Goal: Check status: Check status

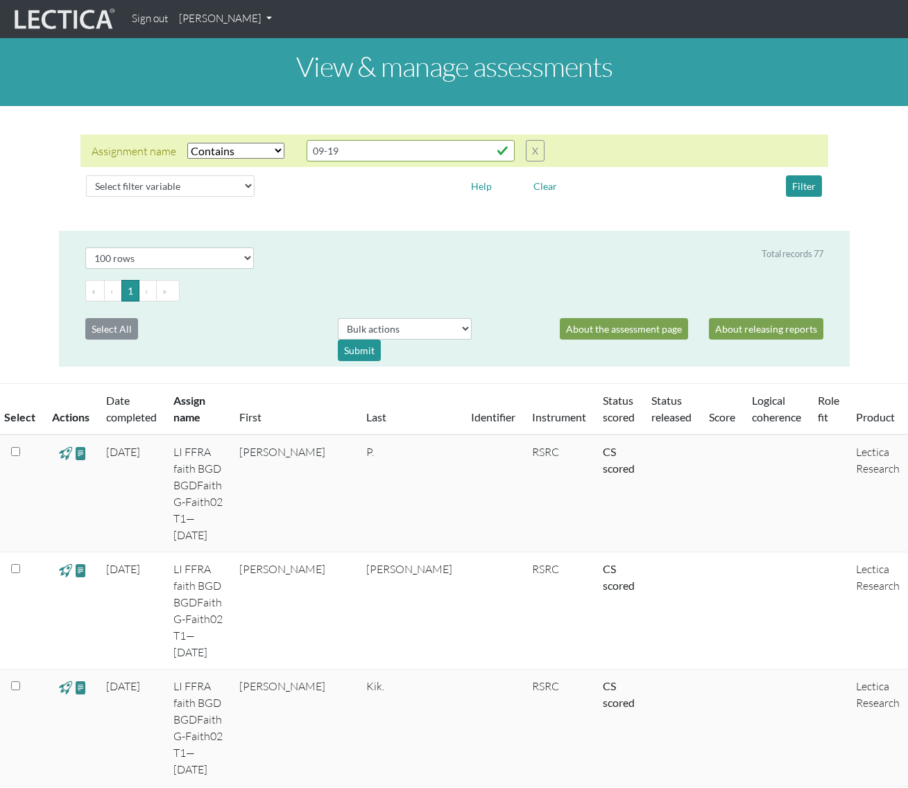
select select "icontains"
select select "100"
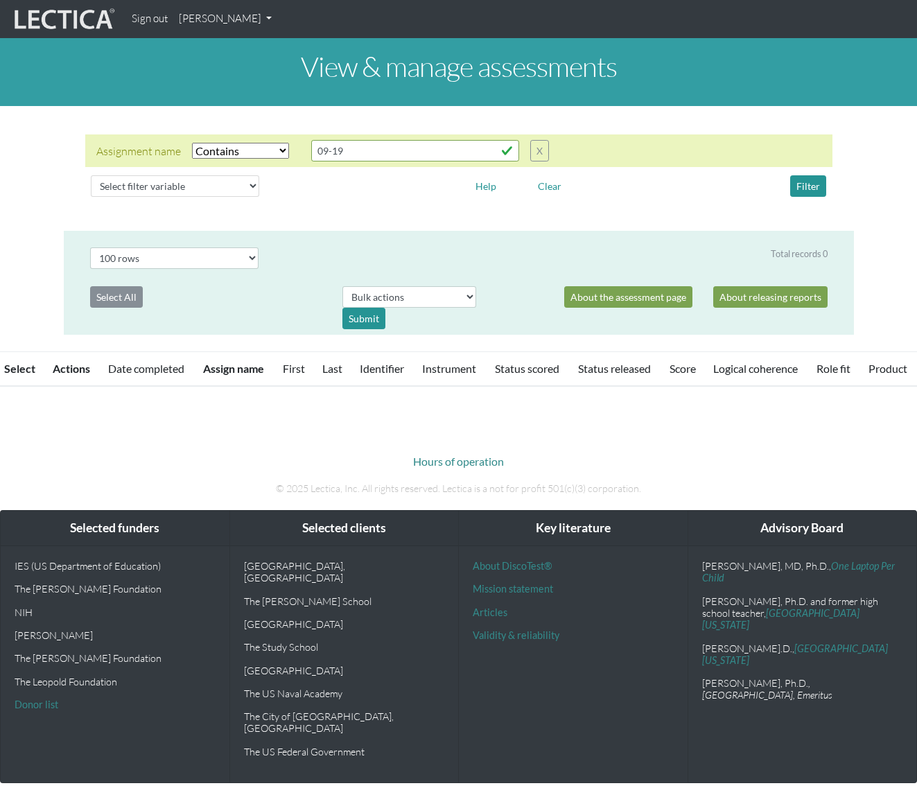
select select "icontains"
select select "100"
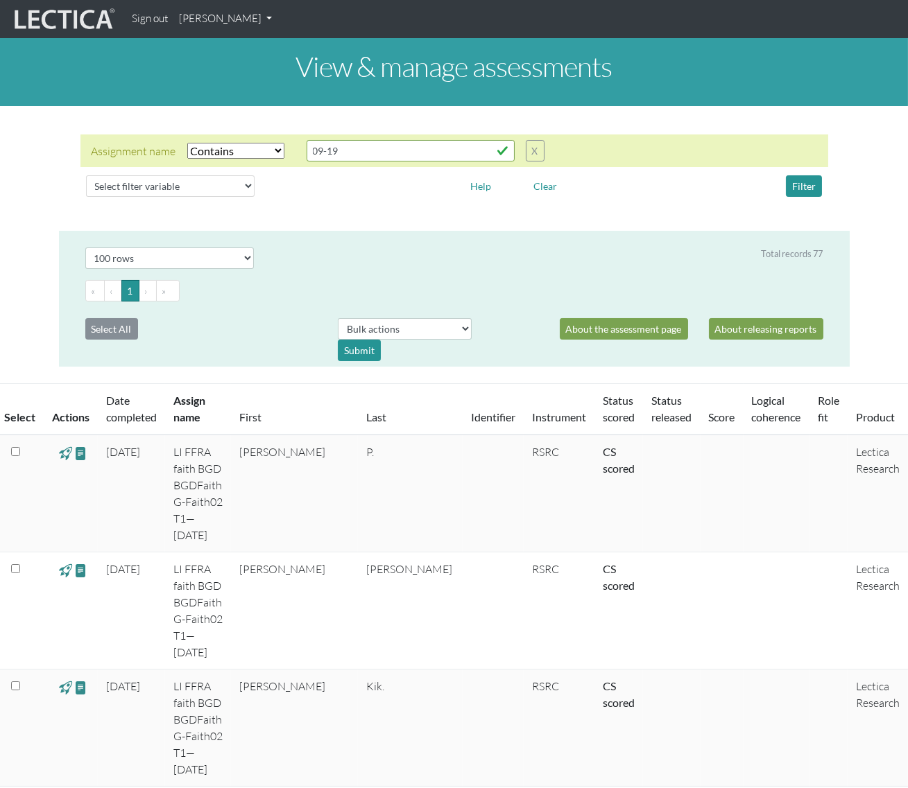
click at [263, 14] on link "[PERSON_NAME]" at bounding box center [225, 19] width 104 height 27
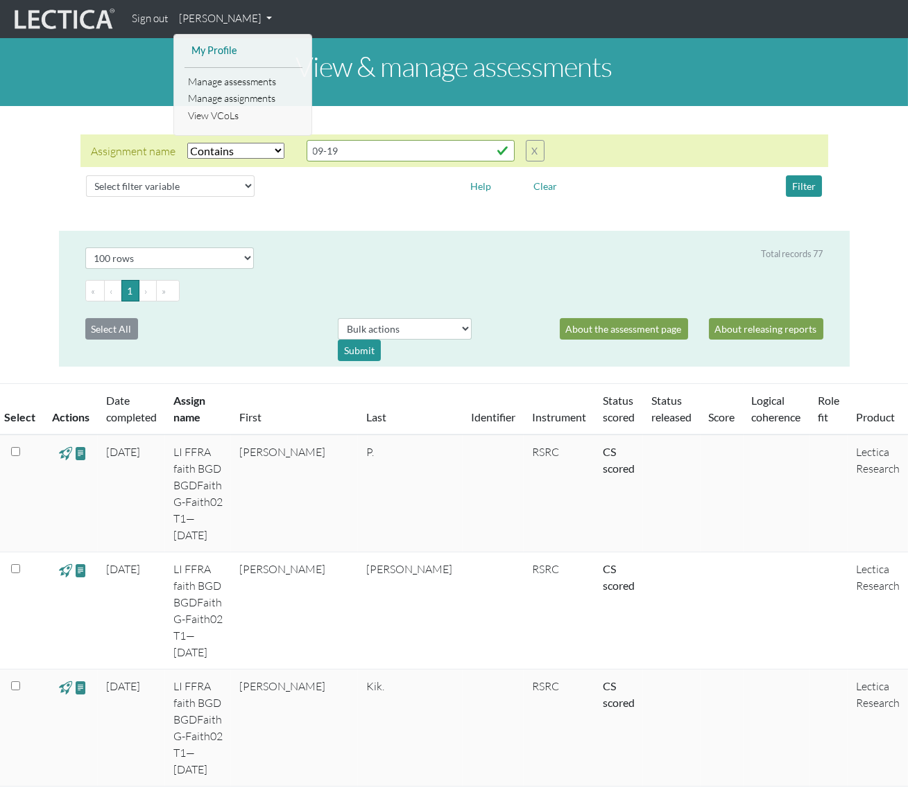
click at [236, 49] on link "My Profile" at bounding box center [243, 50] width 111 height 17
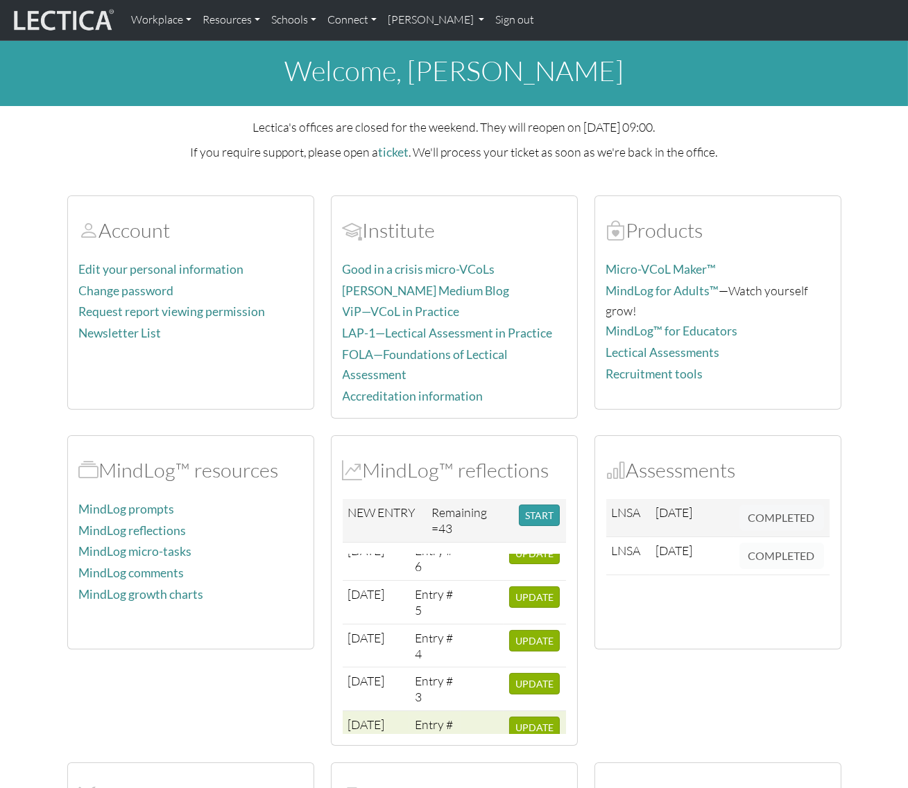
scroll to position [135, 0]
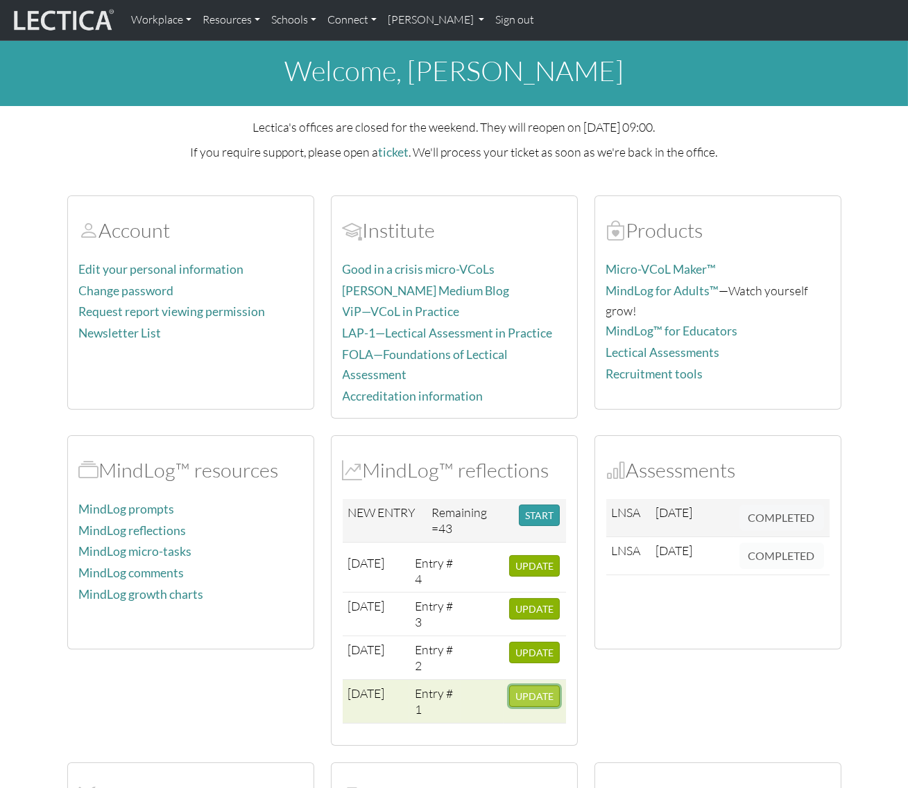
click at [521, 691] on span "UPDATE" at bounding box center [534, 697] width 38 height 12
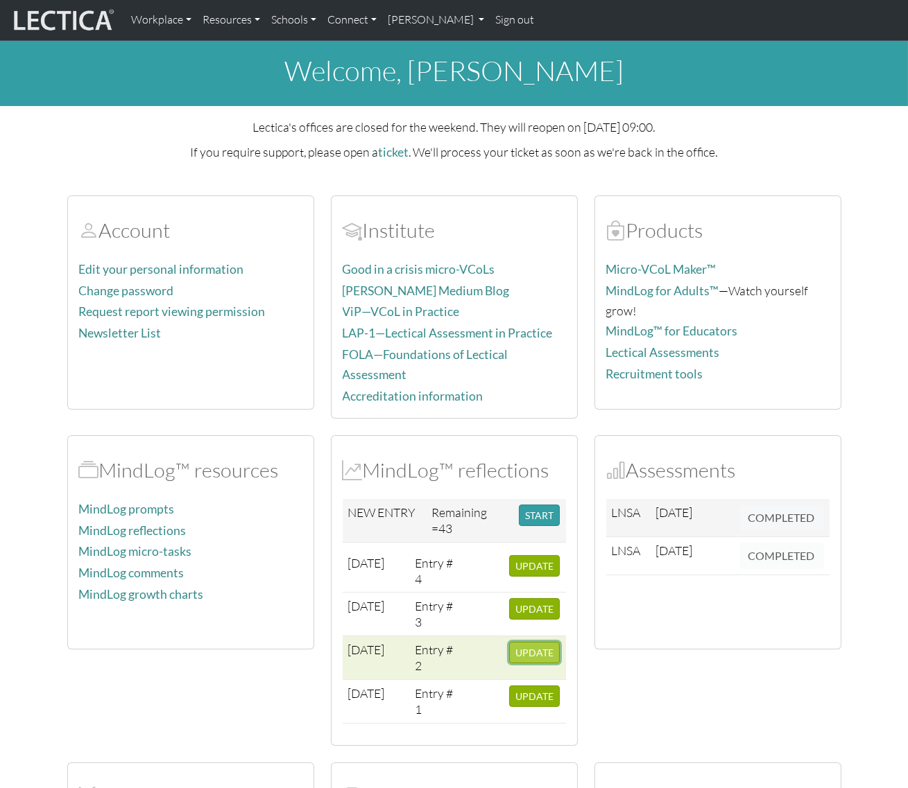
click at [523, 647] on span "UPDATE" at bounding box center [534, 653] width 38 height 12
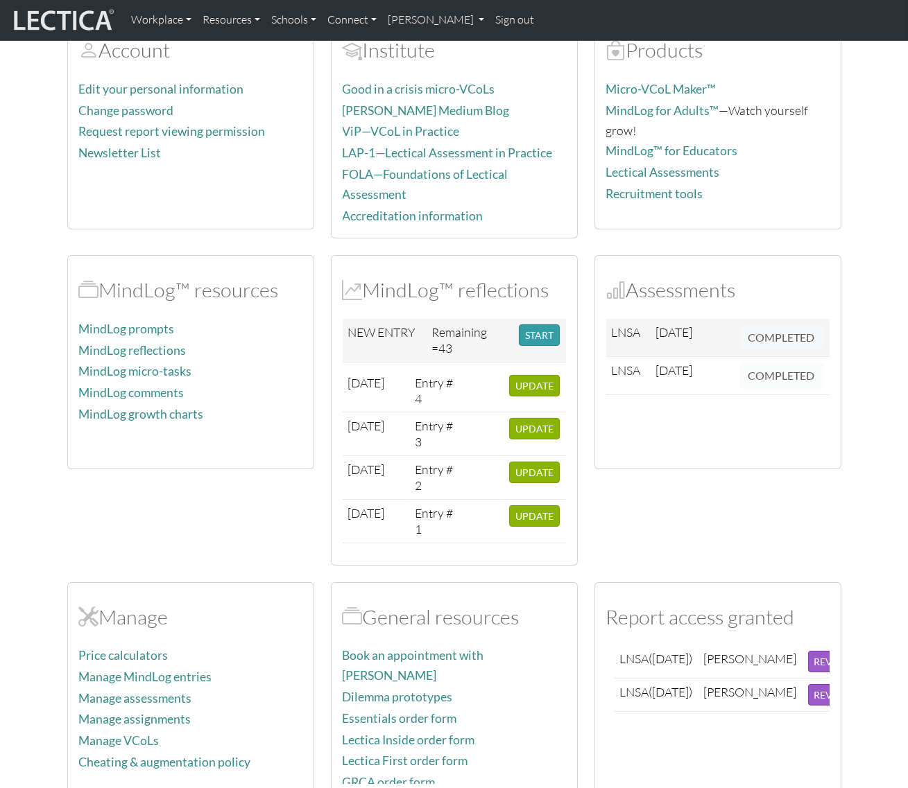
scroll to position [378, 0]
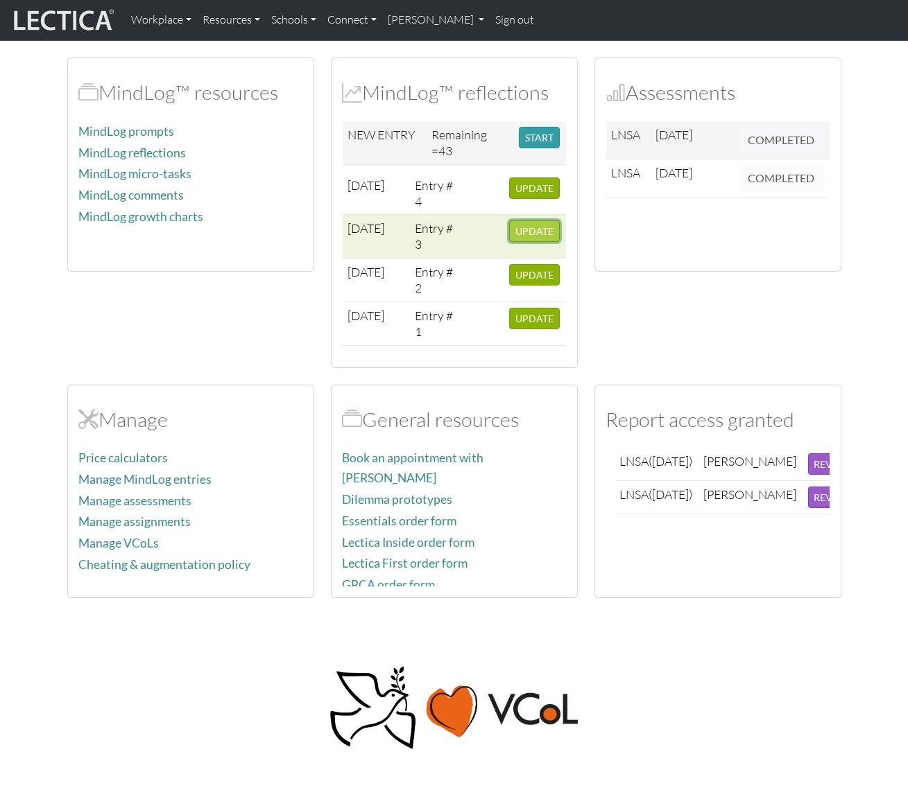
click at [532, 226] on span "UPDATE" at bounding box center [534, 231] width 38 height 12
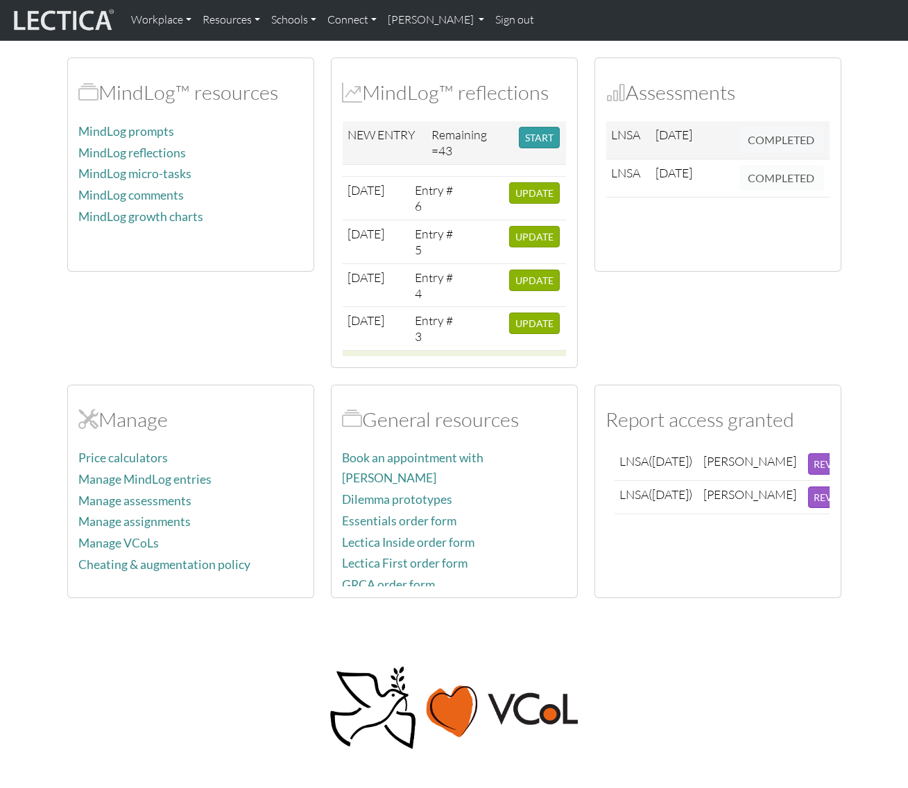
scroll to position [8, 0]
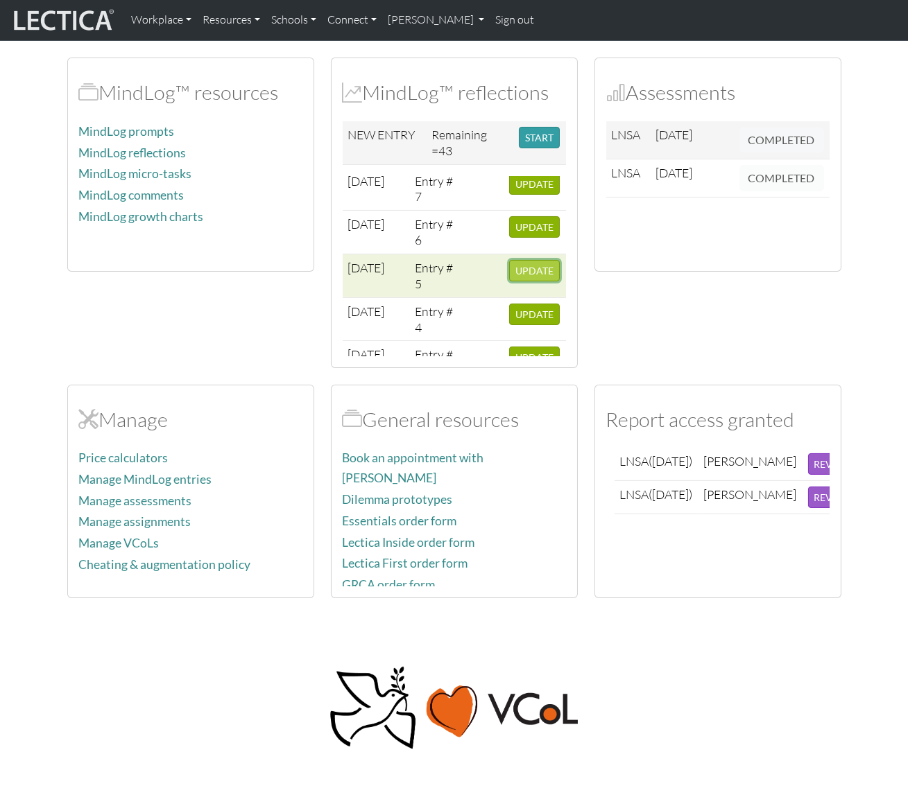
click at [523, 265] on span "UPDATE" at bounding box center [534, 271] width 38 height 12
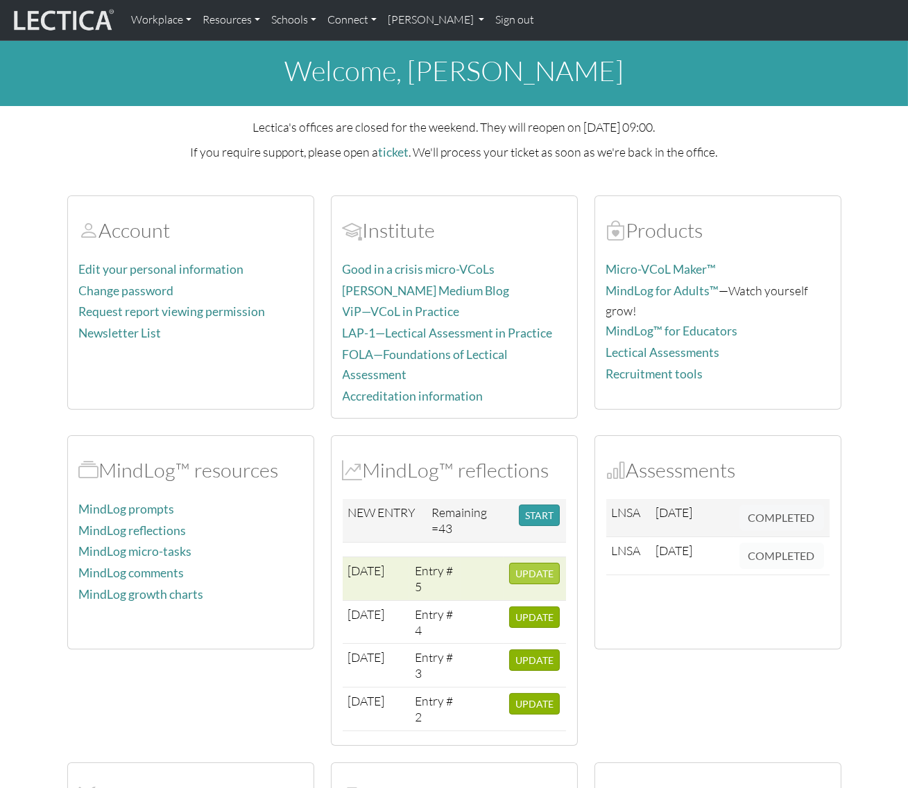
scroll to position [135, 0]
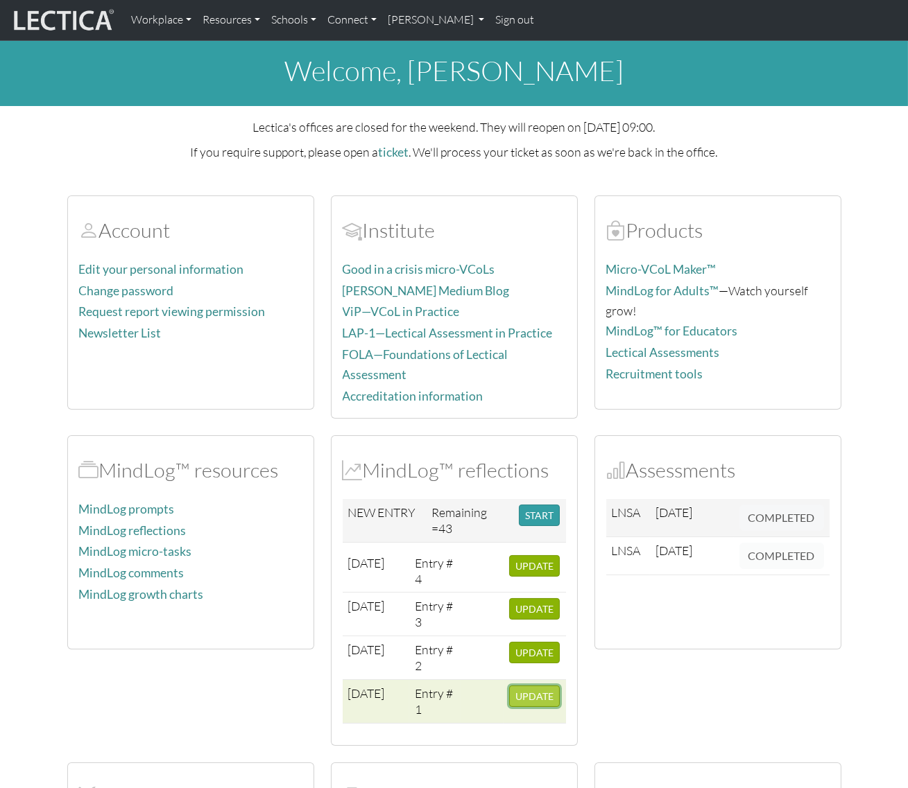
click at [534, 691] on span "UPDATE" at bounding box center [534, 697] width 38 height 12
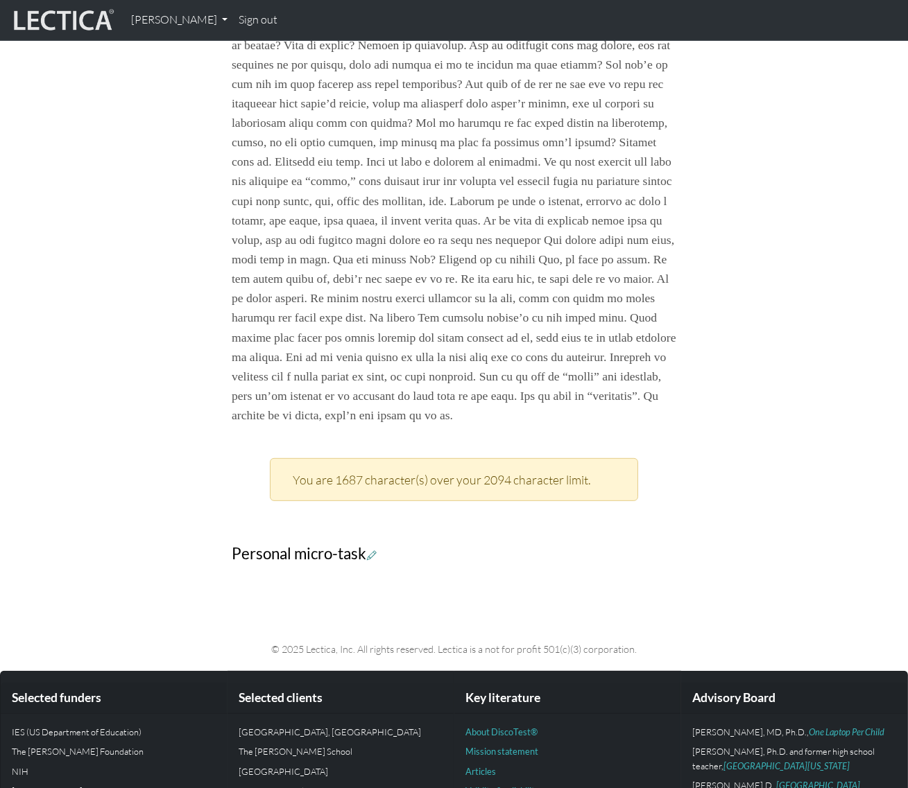
scroll to position [1290, 0]
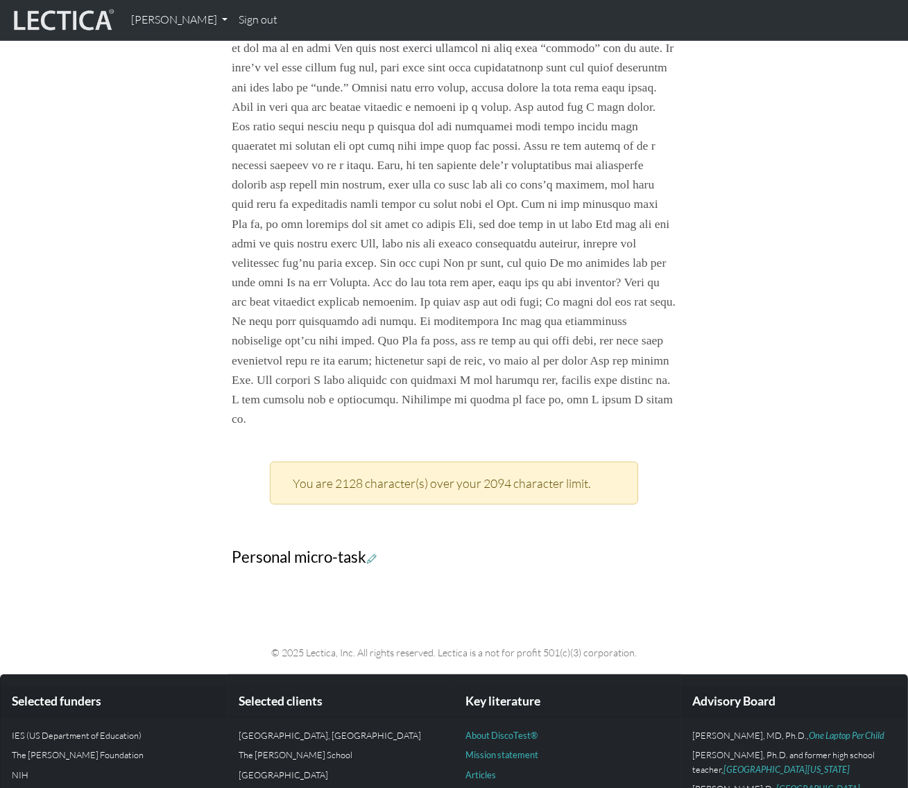
scroll to position [1154, 0]
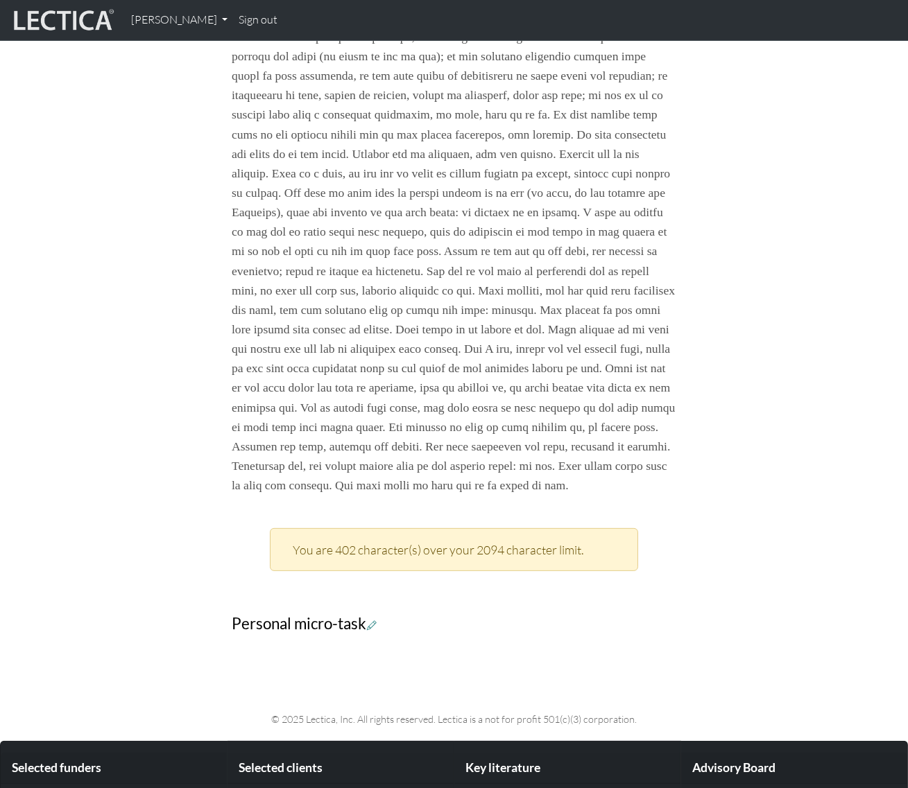
scroll to position [725, 0]
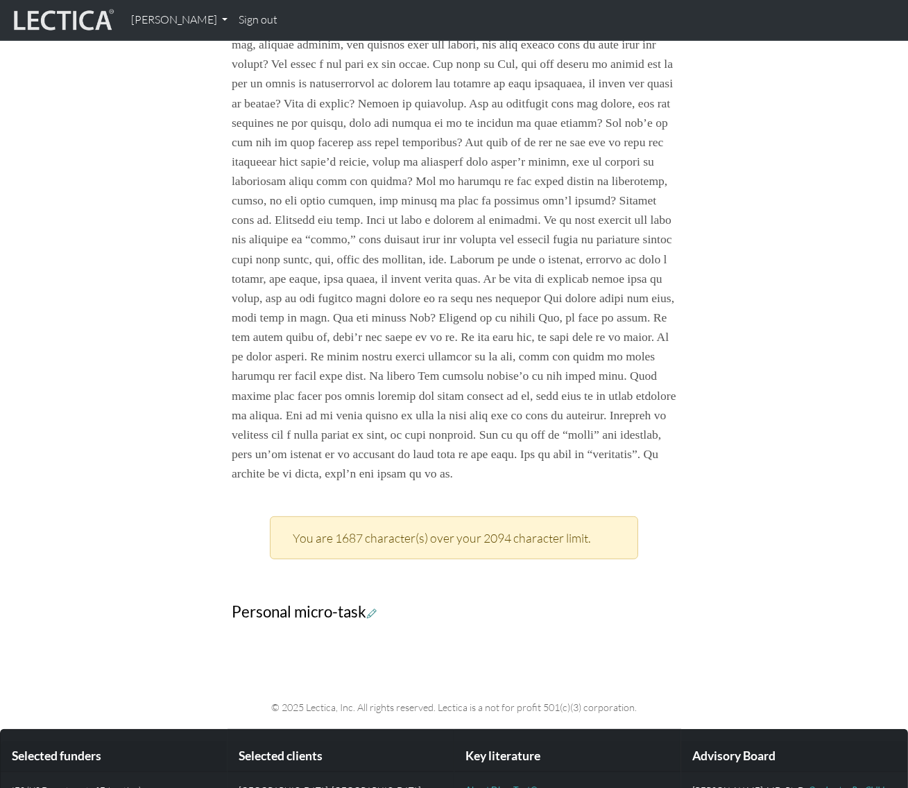
scroll to position [1197, 0]
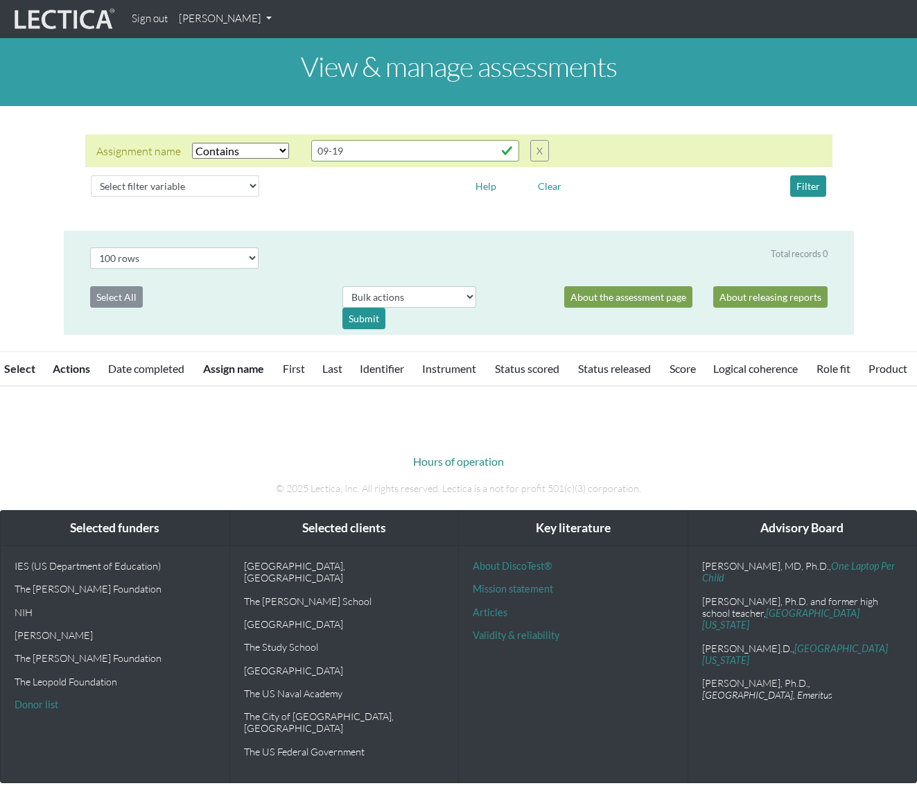
select select "icontains"
select select "100"
